Goal: Navigation & Orientation: Go to known website

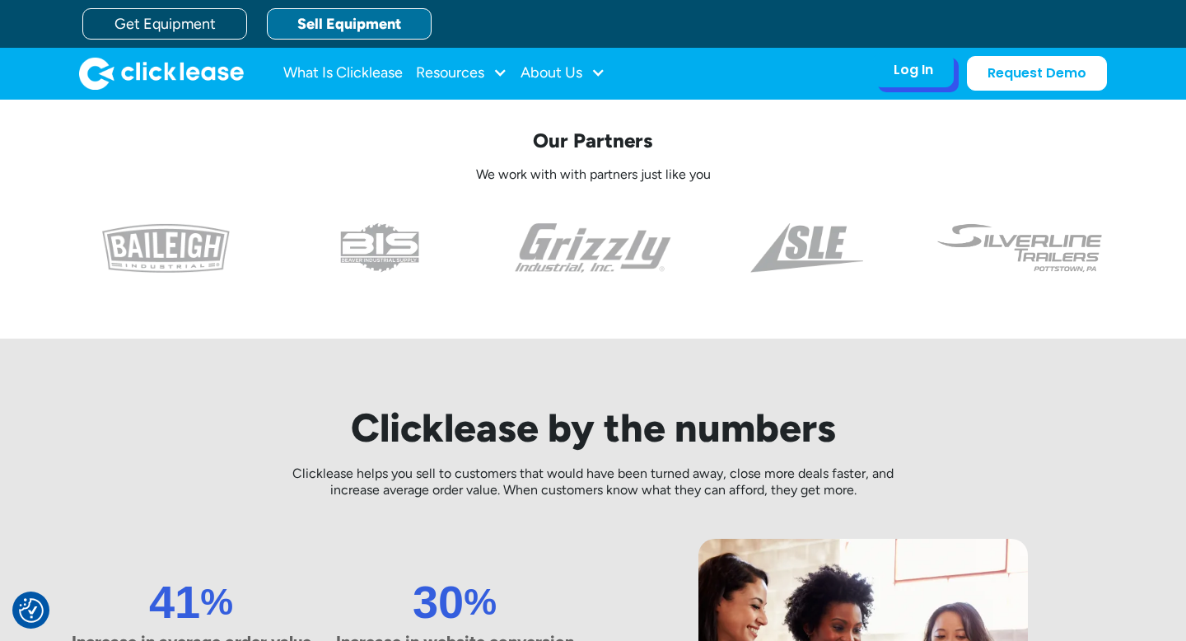
click at [950, 72] on div "Log In Account login I use Clicklease to get my equipment Partner Portal I offe…" at bounding box center [913, 70] width 81 height 35
click at [904, 82] on div "Log In Account login I use Clicklease to get my equipment Partner Portal I offe…" at bounding box center [913, 70] width 81 height 35
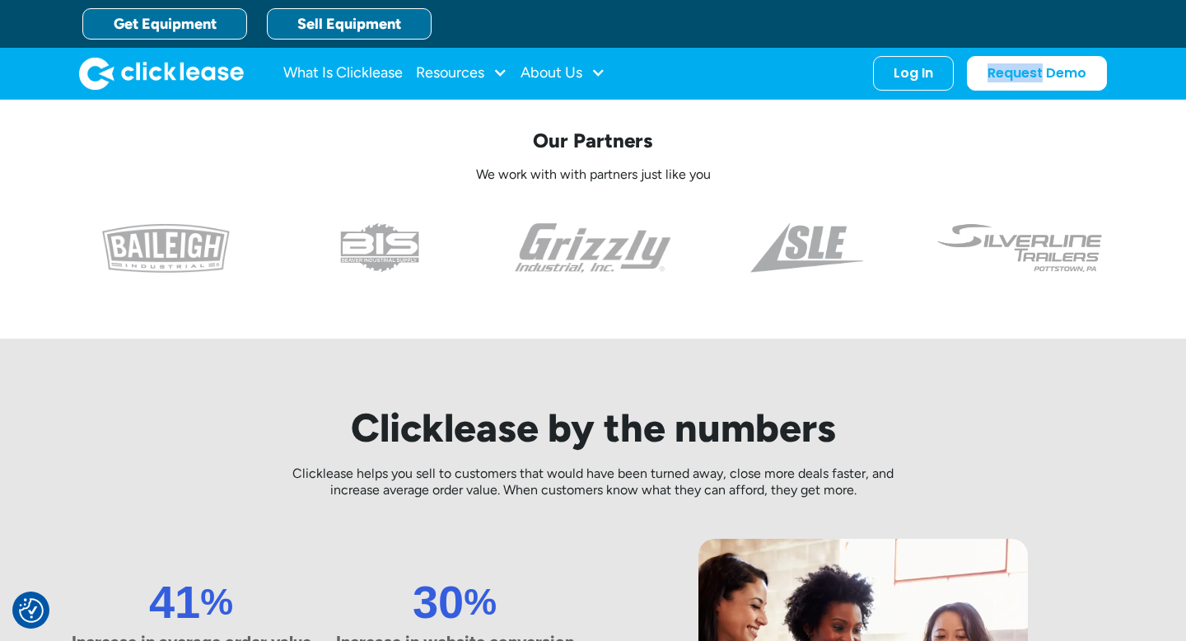
click at [159, 21] on link "Get Equipment" at bounding box center [164, 23] width 165 height 31
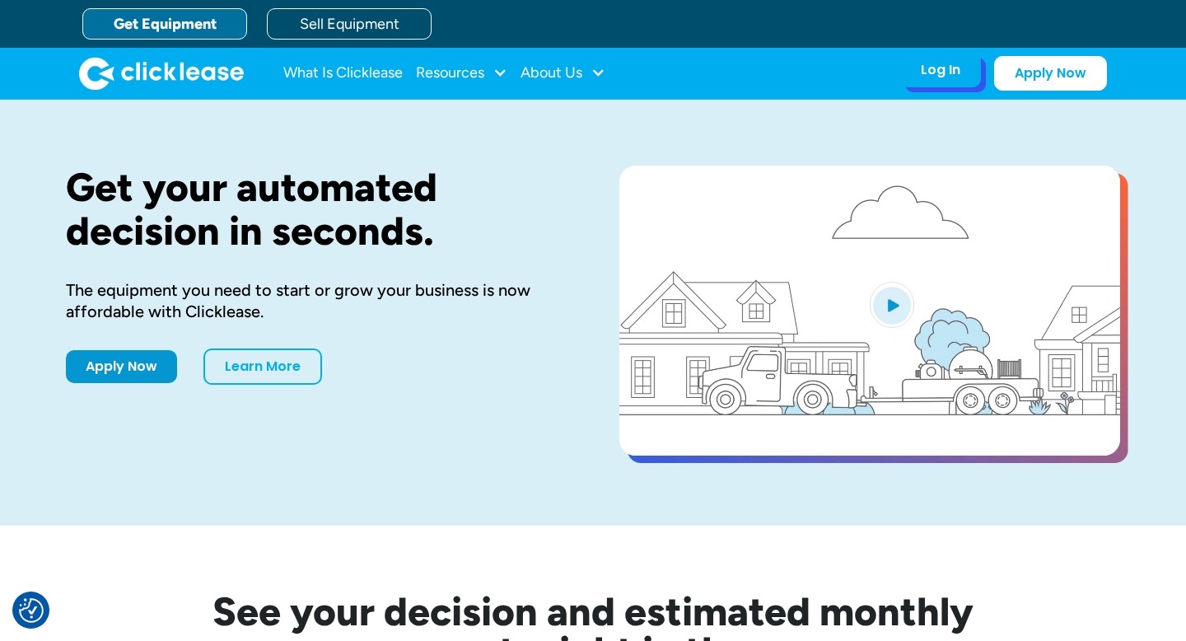
click at [935, 80] on div "Log In Account login I use Clicklease to get my equipment Partner Portal I offe…" at bounding box center [940, 70] width 81 height 35
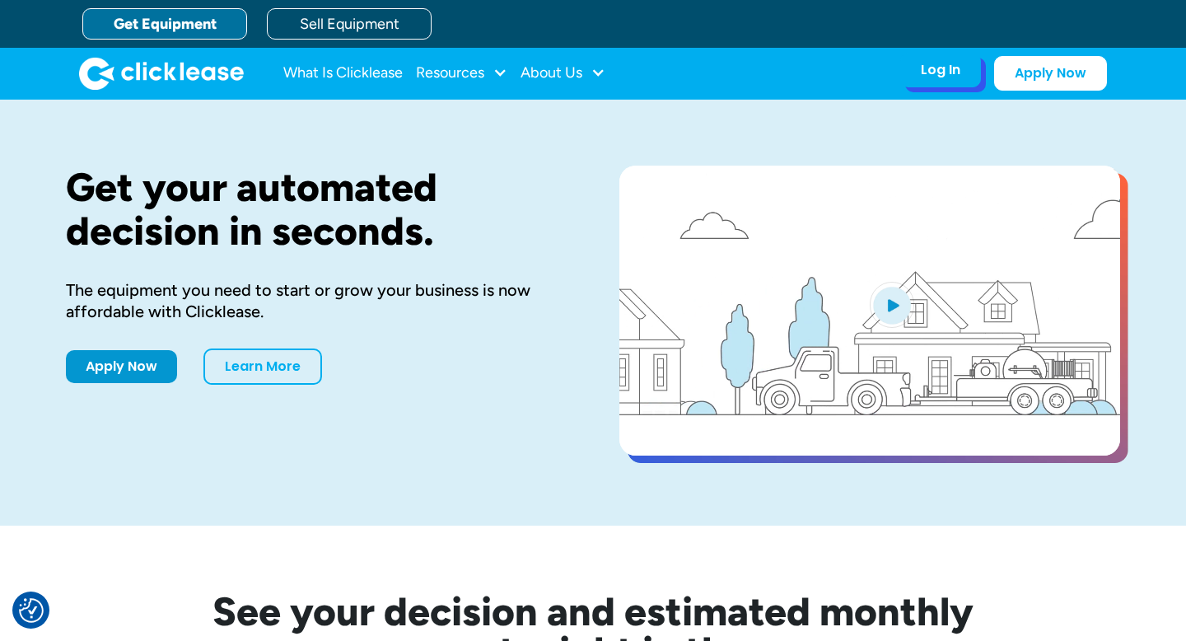
click at [935, 80] on div "Log In Account login I use Clicklease to get my equipment Partner Portal I offe…" at bounding box center [940, 70] width 81 height 35
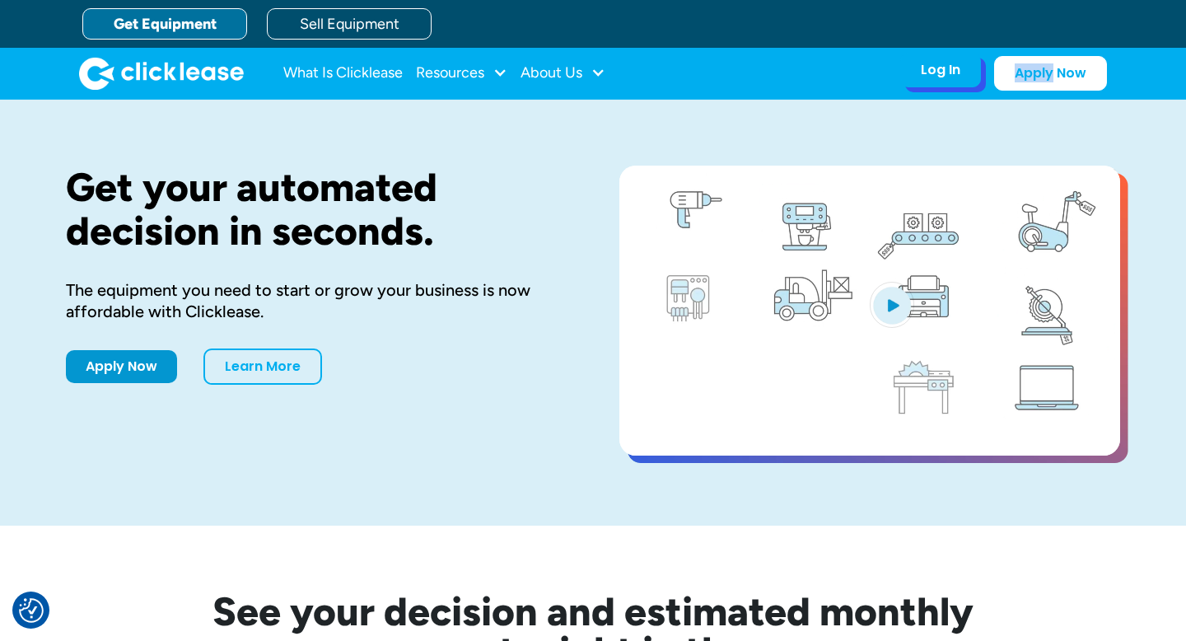
click at [935, 80] on div "Log In Account login I use Clicklease to get my equipment Partner Portal I offe…" at bounding box center [940, 70] width 81 height 35
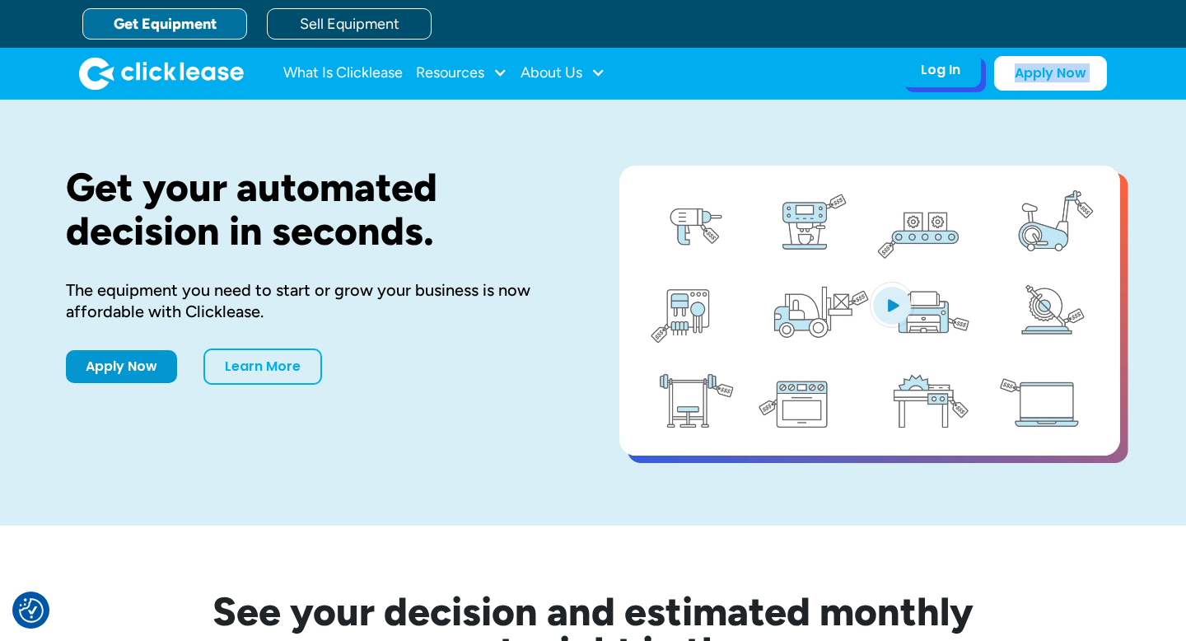
click at [935, 80] on div "Log In Account login I use Clicklease to get my equipment Partner Portal I offe…" at bounding box center [940, 70] width 81 height 35
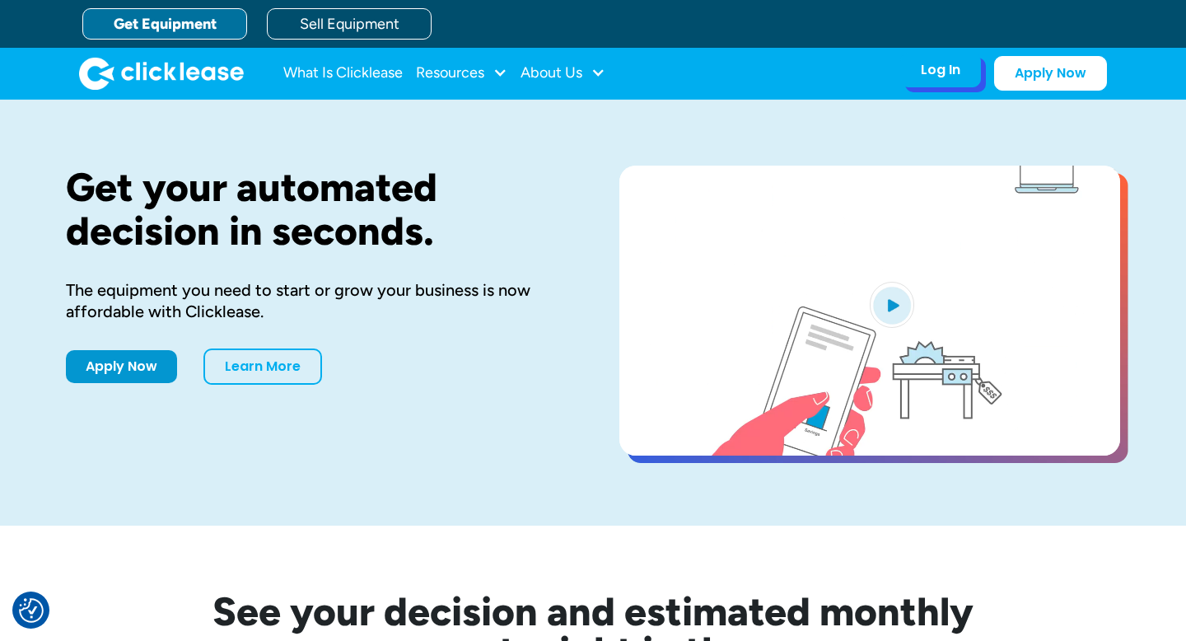
click at [965, 72] on div "Log In Account login I use Clicklease to get my equipment Partner Portal I offe…" at bounding box center [940, 70] width 81 height 35
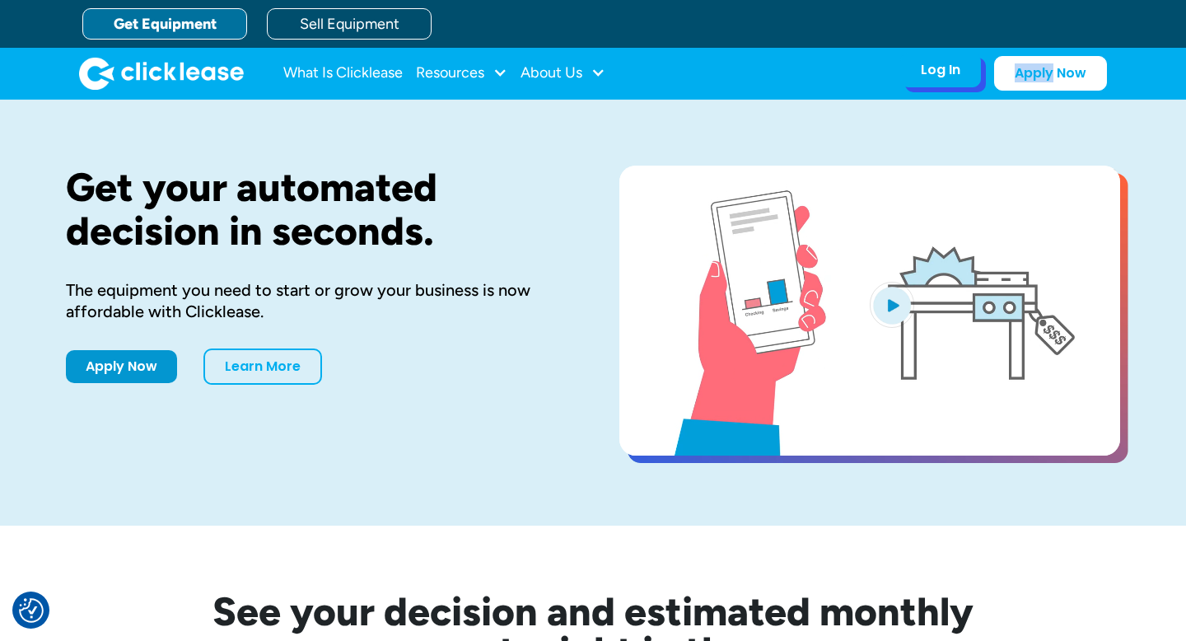
click at [965, 72] on div "Log In Account login I use Clicklease to get my equipment Partner Portal I offe…" at bounding box center [940, 70] width 81 height 35
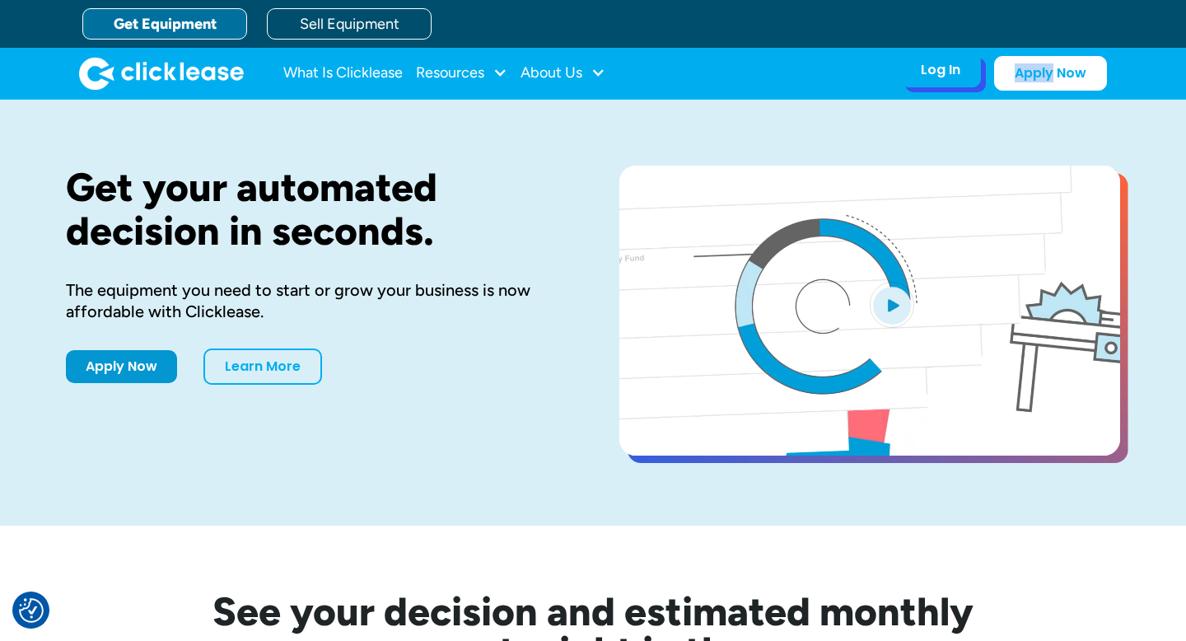
click at [947, 72] on div "Log In" at bounding box center [941, 70] width 40 height 16
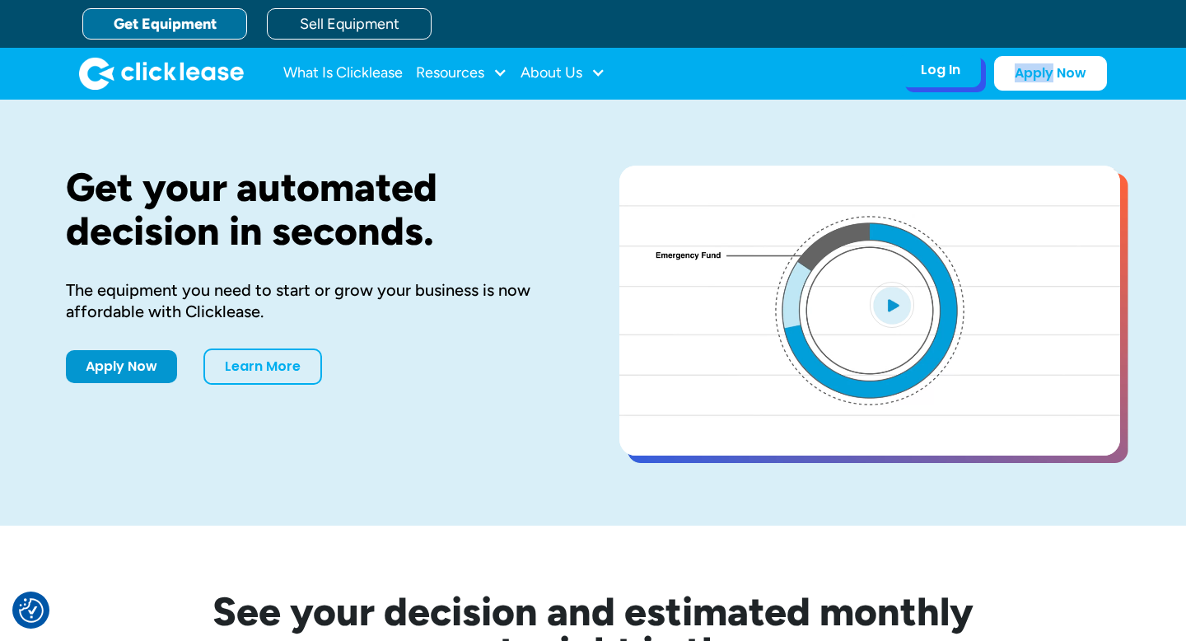
click at [947, 72] on div "Log In" at bounding box center [941, 70] width 40 height 16
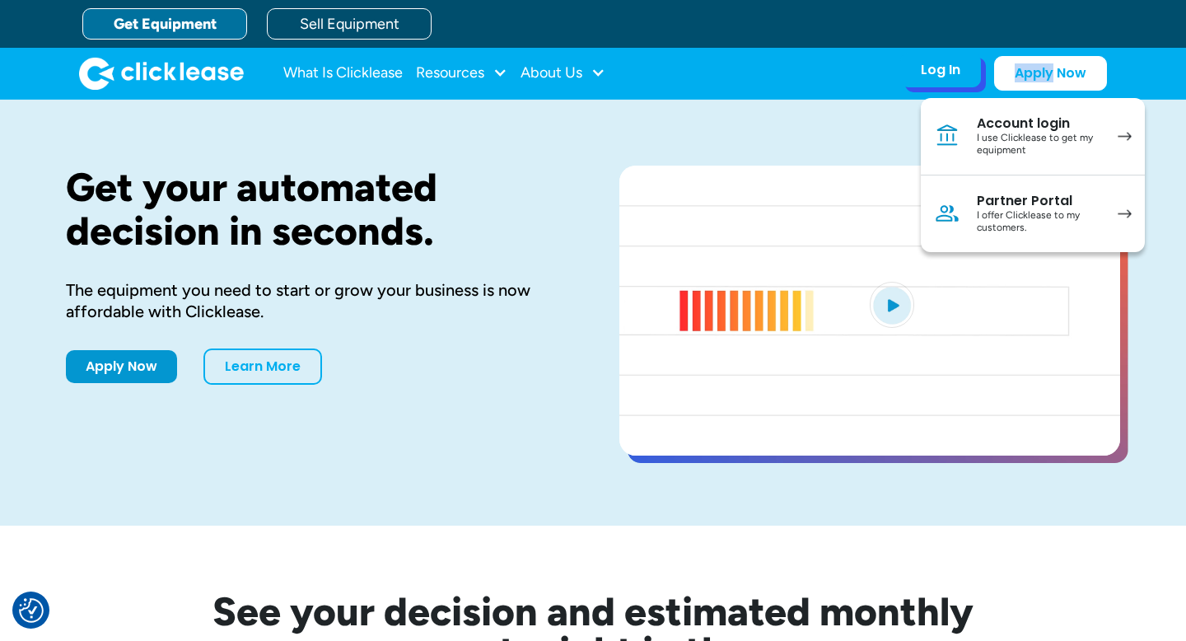
click at [971, 138] on link "Account login I use Clicklease to get my equipment" at bounding box center [1033, 136] width 224 height 77
